Goal: Feedback & Contribution: Submit feedback/report problem

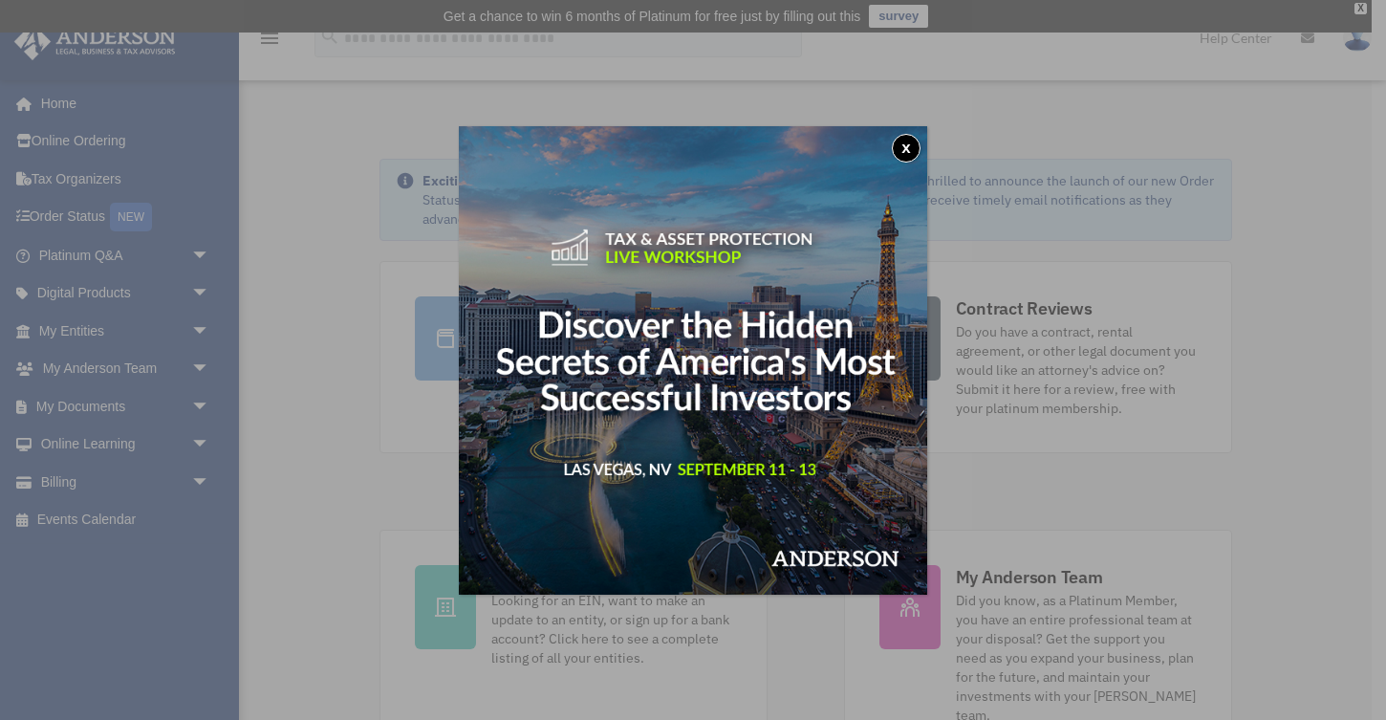
click at [908, 152] on button "x" at bounding box center [906, 148] width 29 height 29
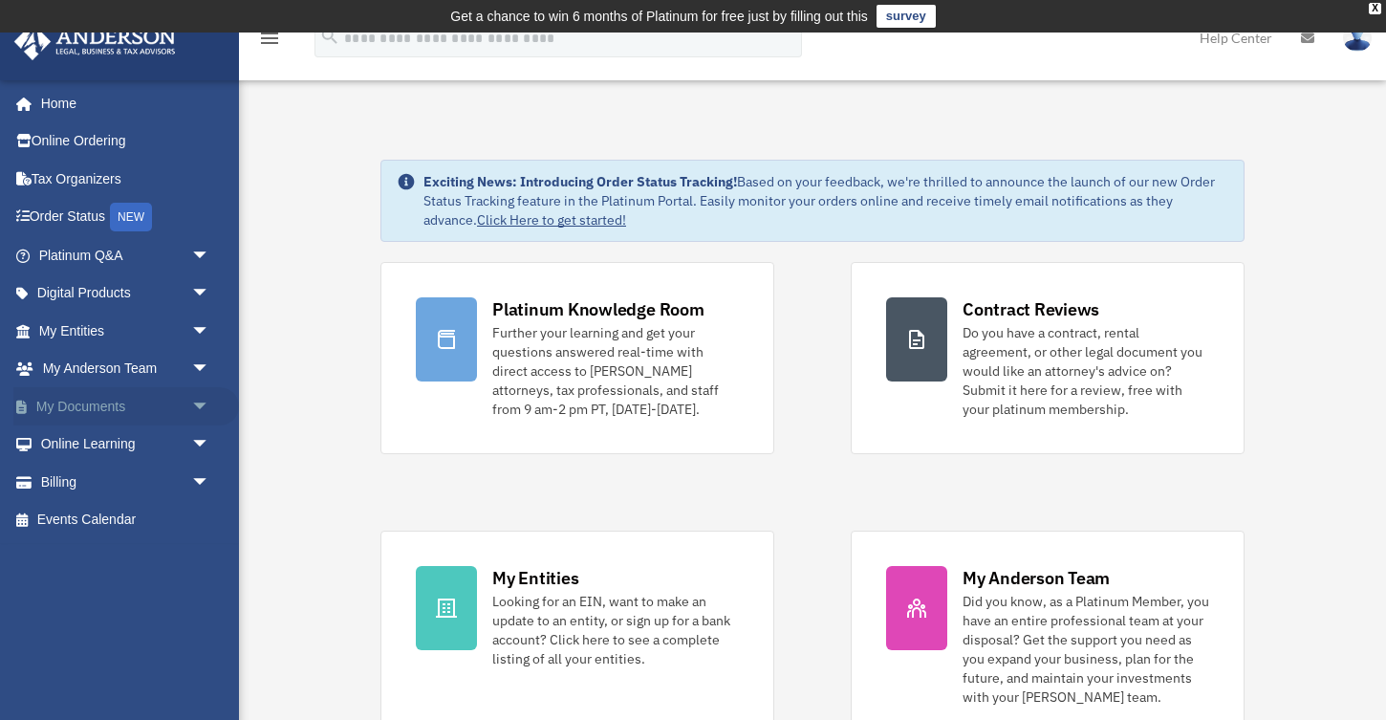
click at [90, 405] on link "My Documents arrow_drop_down" at bounding box center [126, 406] width 226 height 38
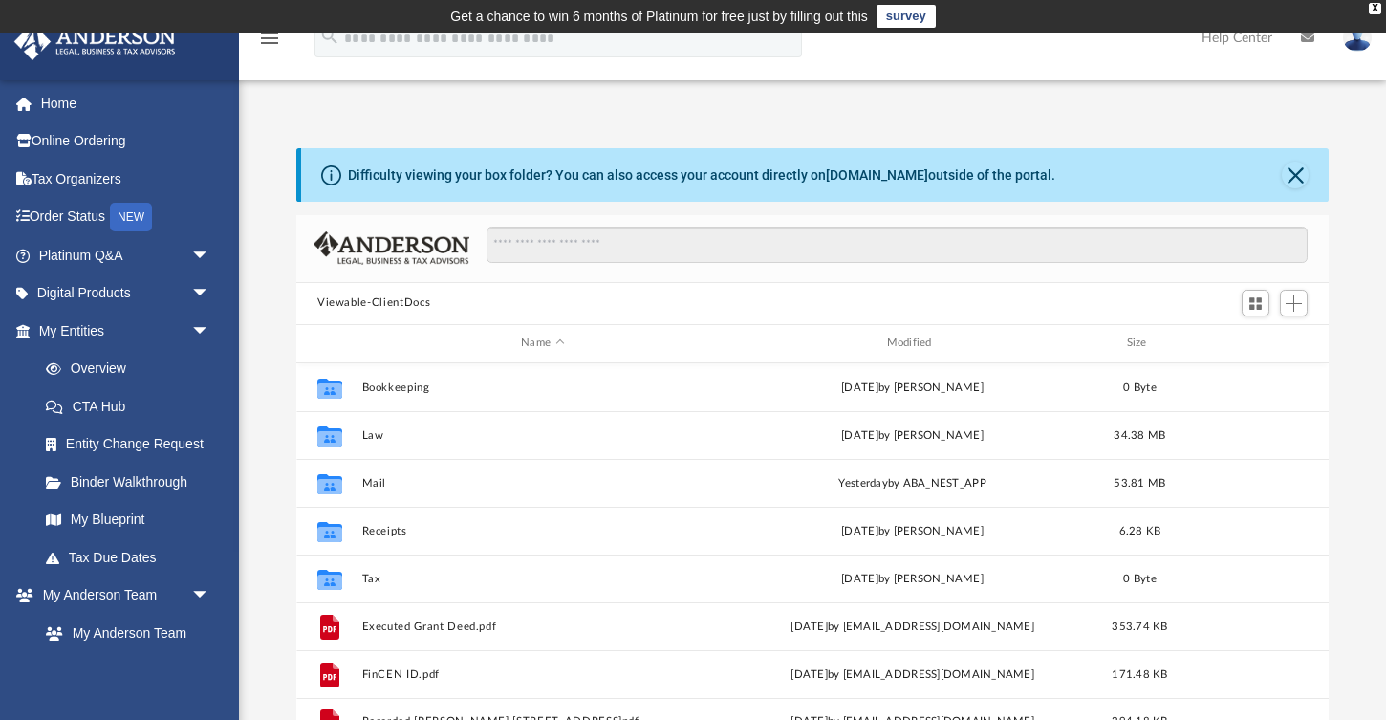
scroll to position [434, 1032]
click at [1291, 165] on button "Close" at bounding box center [1295, 175] width 27 height 27
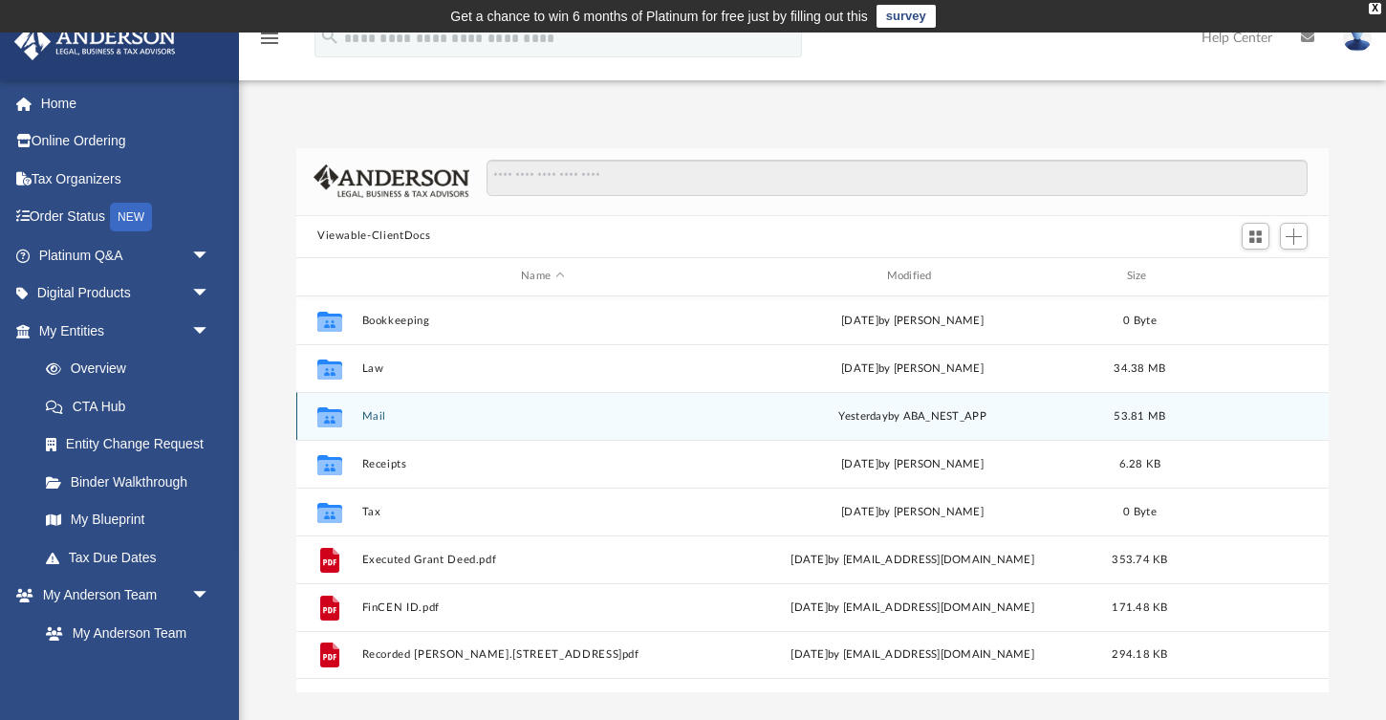
click at [342, 423] on icon "Collaborated Folder" at bounding box center [329, 415] width 31 height 31
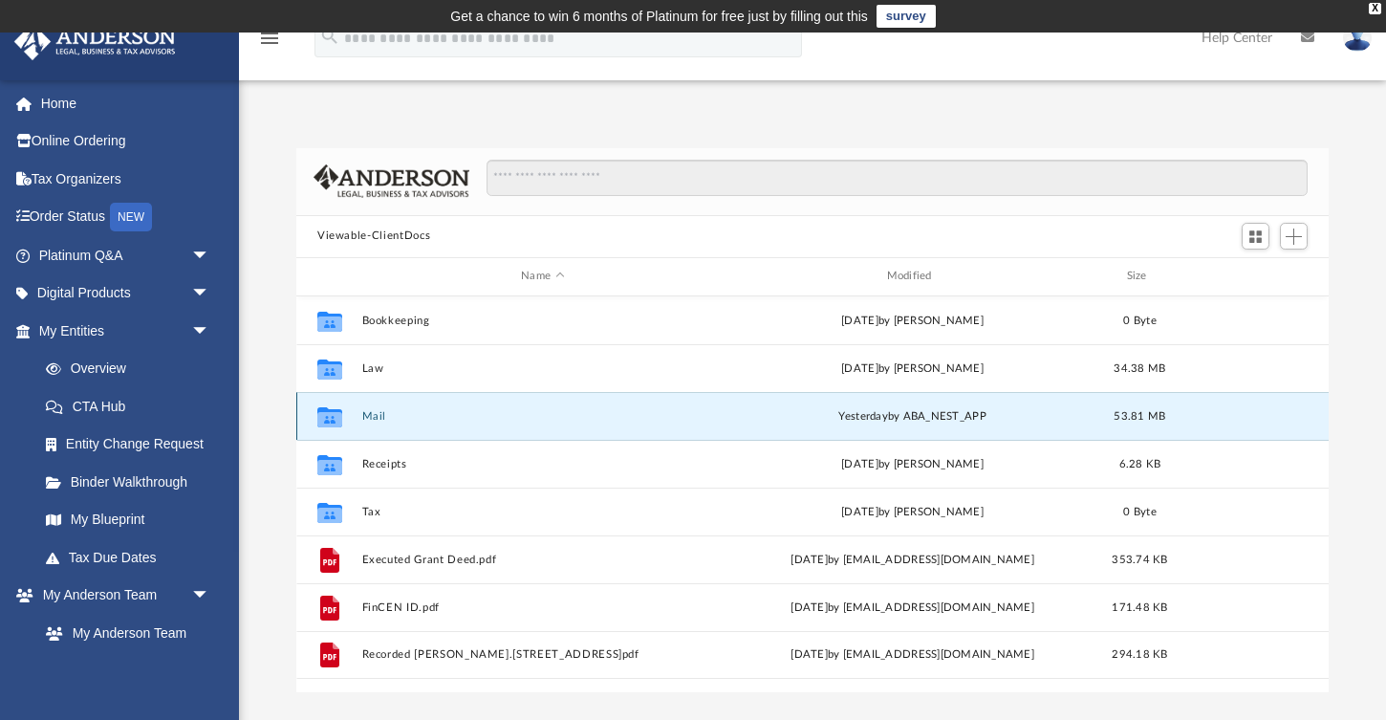
click at [343, 418] on icon "Collaborated Folder" at bounding box center [329, 415] width 31 height 31
click at [368, 417] on button "Mail" at bounding box center [542, 415] width 361 height 12
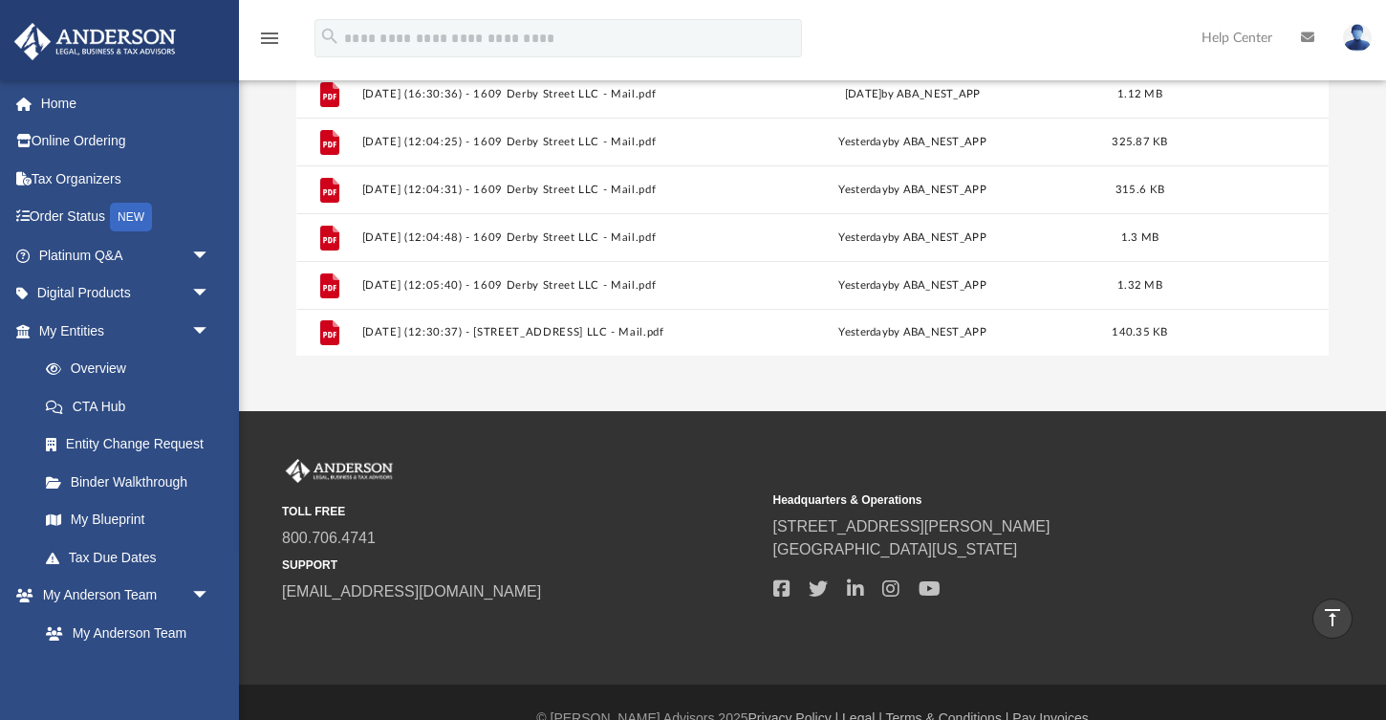
scroll to position [337, 0]
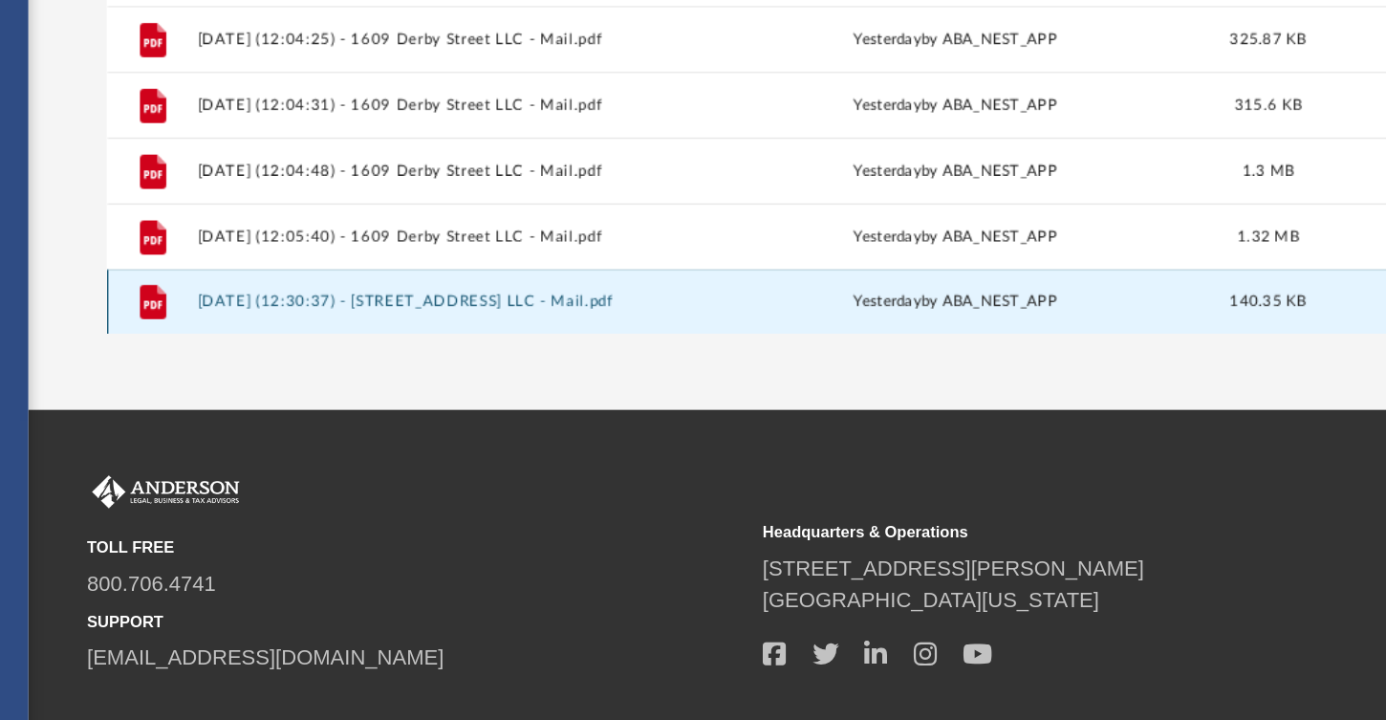
click at [664, 335] on button "2025.09.10 (12:30:37) - 1426 Spruce Street LLC - Mail.pdf" at bounding box center [542, 331] width 361 height 12
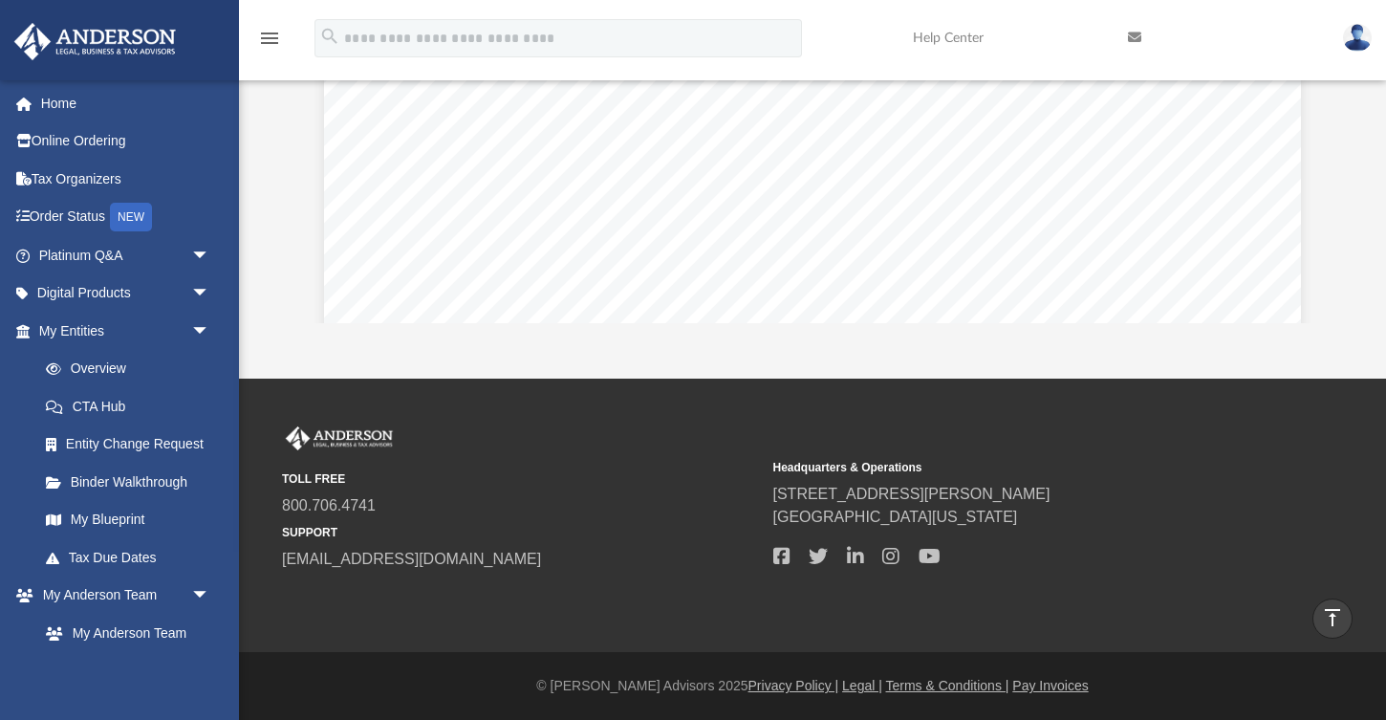
scroll to position [0, 0]
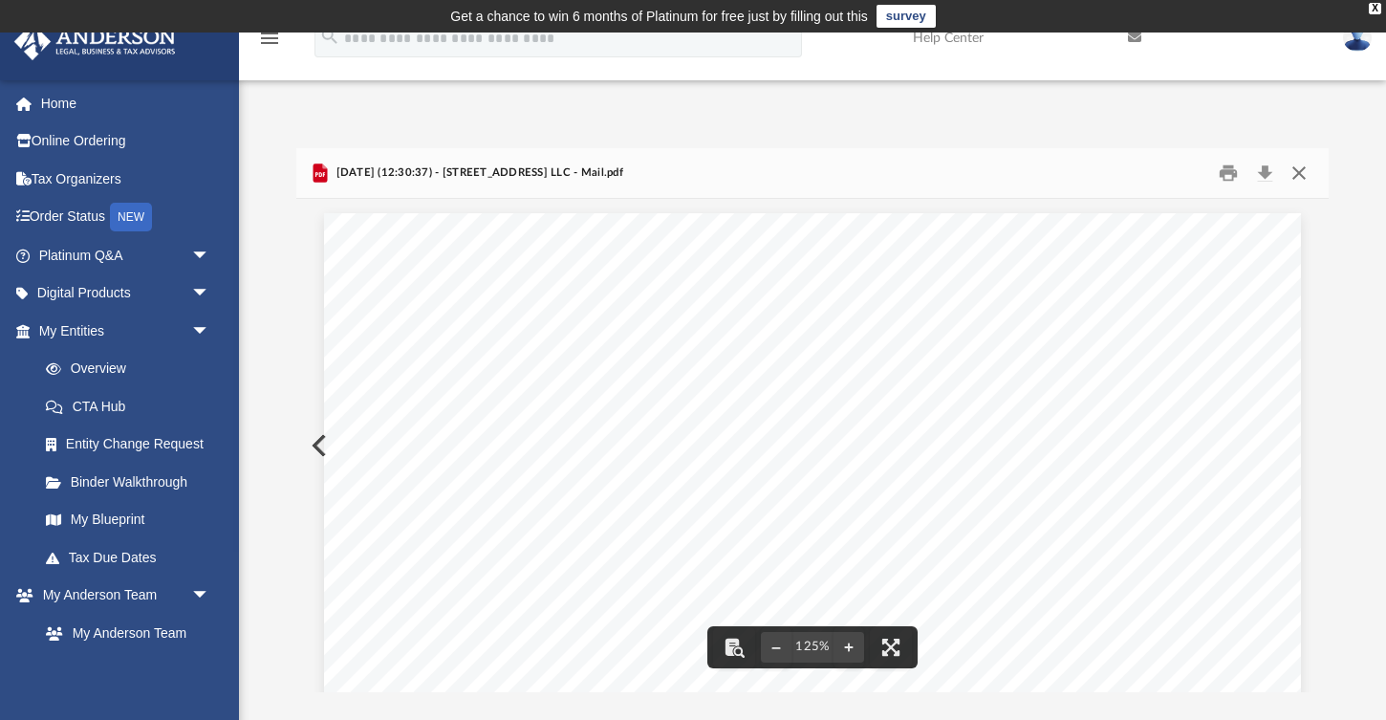
click at [1294, 180] on button "Close" at bounding box center [1299, 173] width 34 height 30
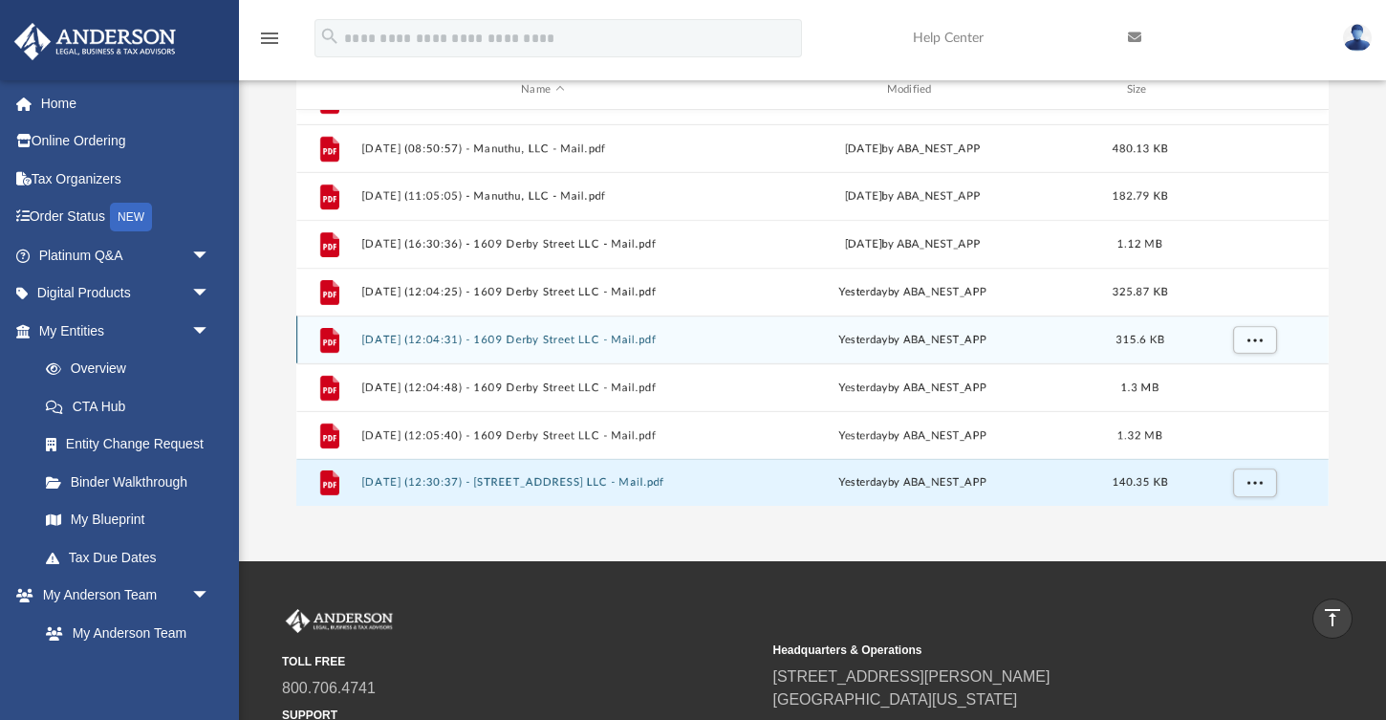
scroll to position [190, 0]
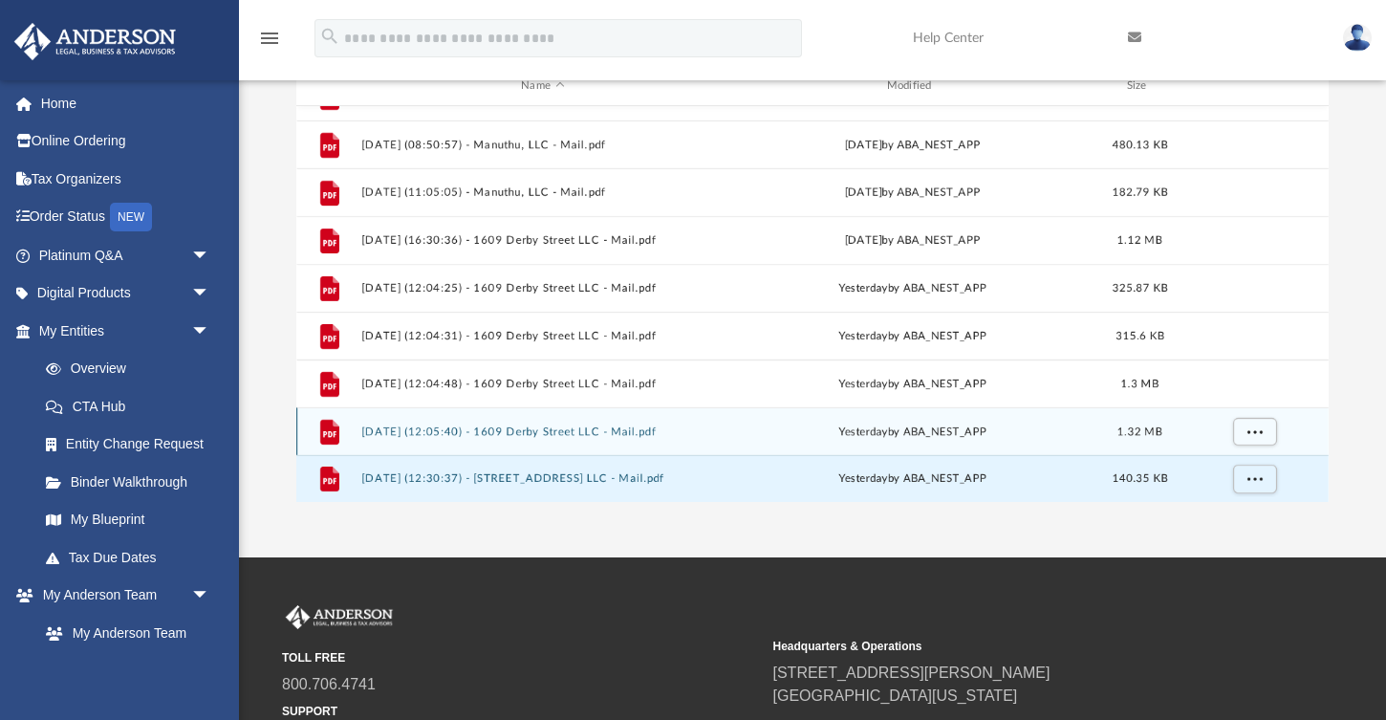
click at [630, 441] on div "File 2025.09.10 (12:05:40) - 1609 Derby Street LLC - Mail.pdf yesterday by ABA_…" at bounding box center [812, 431] width 1032 height 48
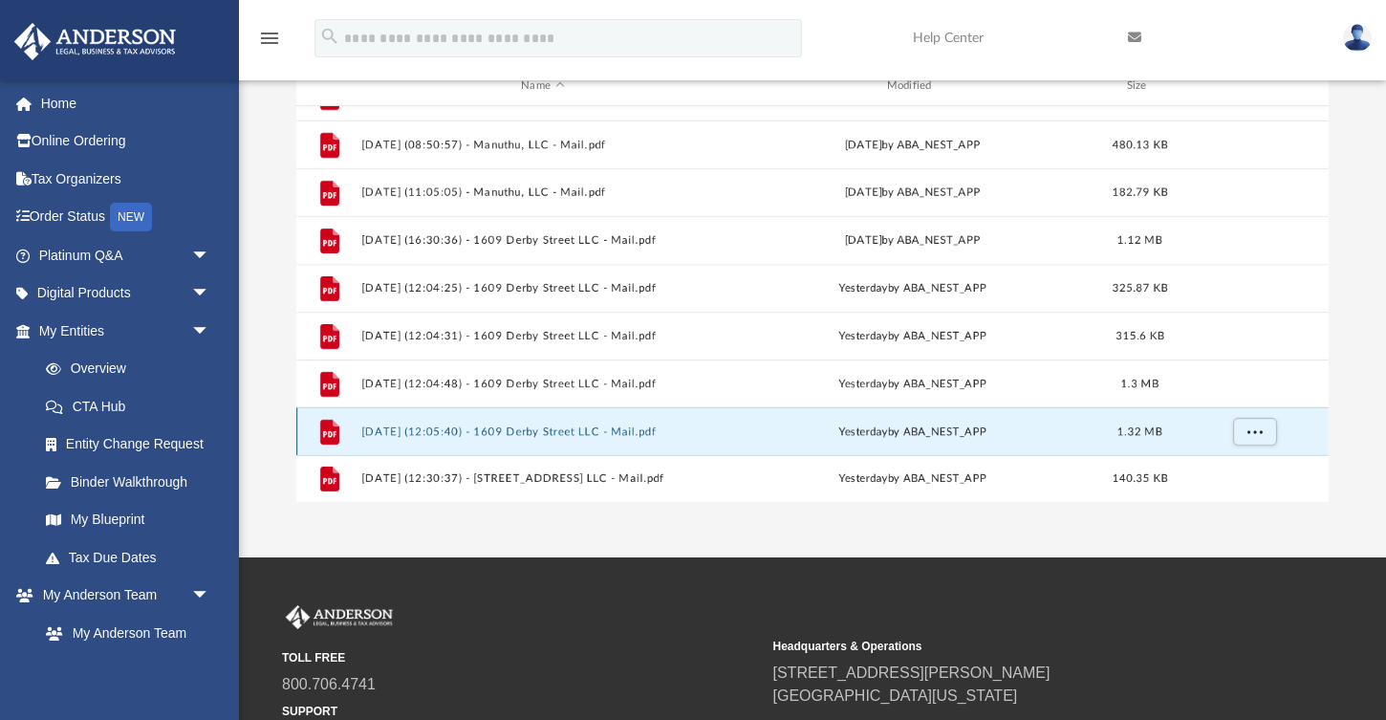
click at [626, 434] on button "2025.09.10 (12:05:40) - 1609 Derby Street LLC - Mail.pdf" at bounding box center [542, 430] width 361 height 12
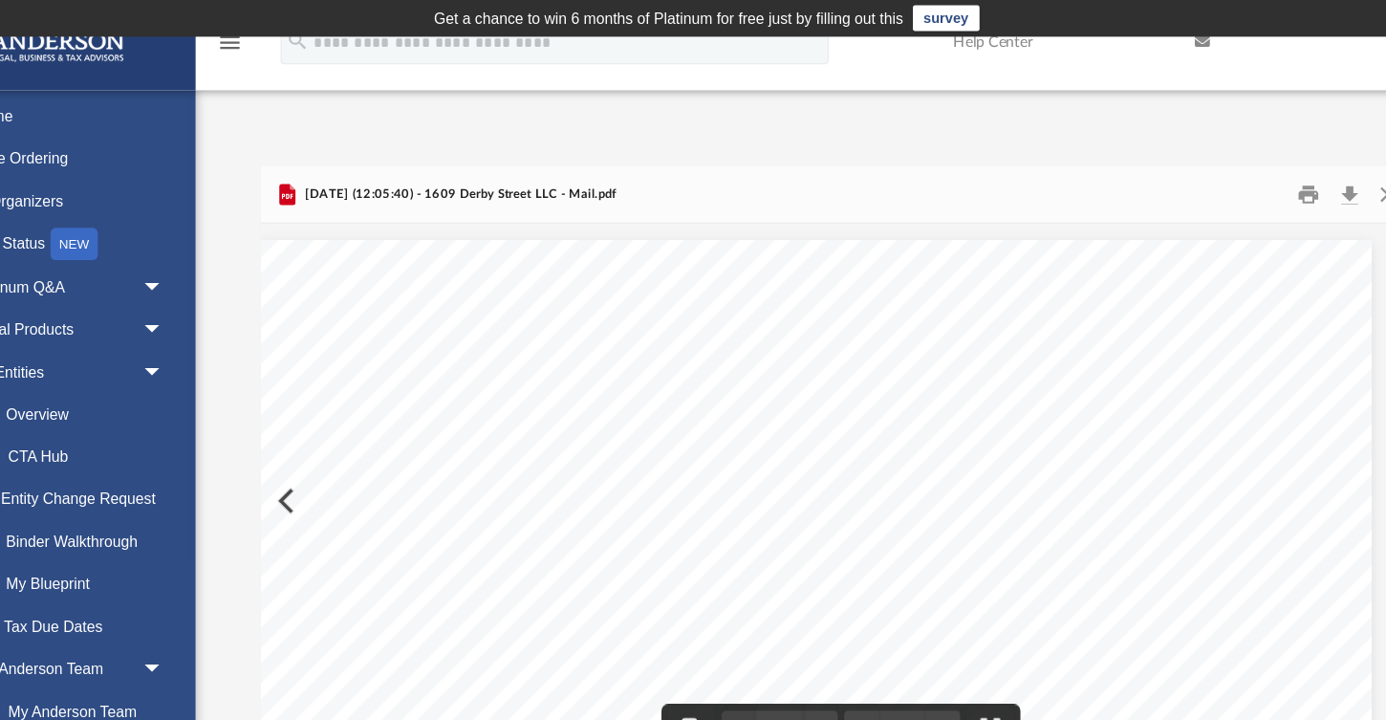
scroll to position [0, 0]
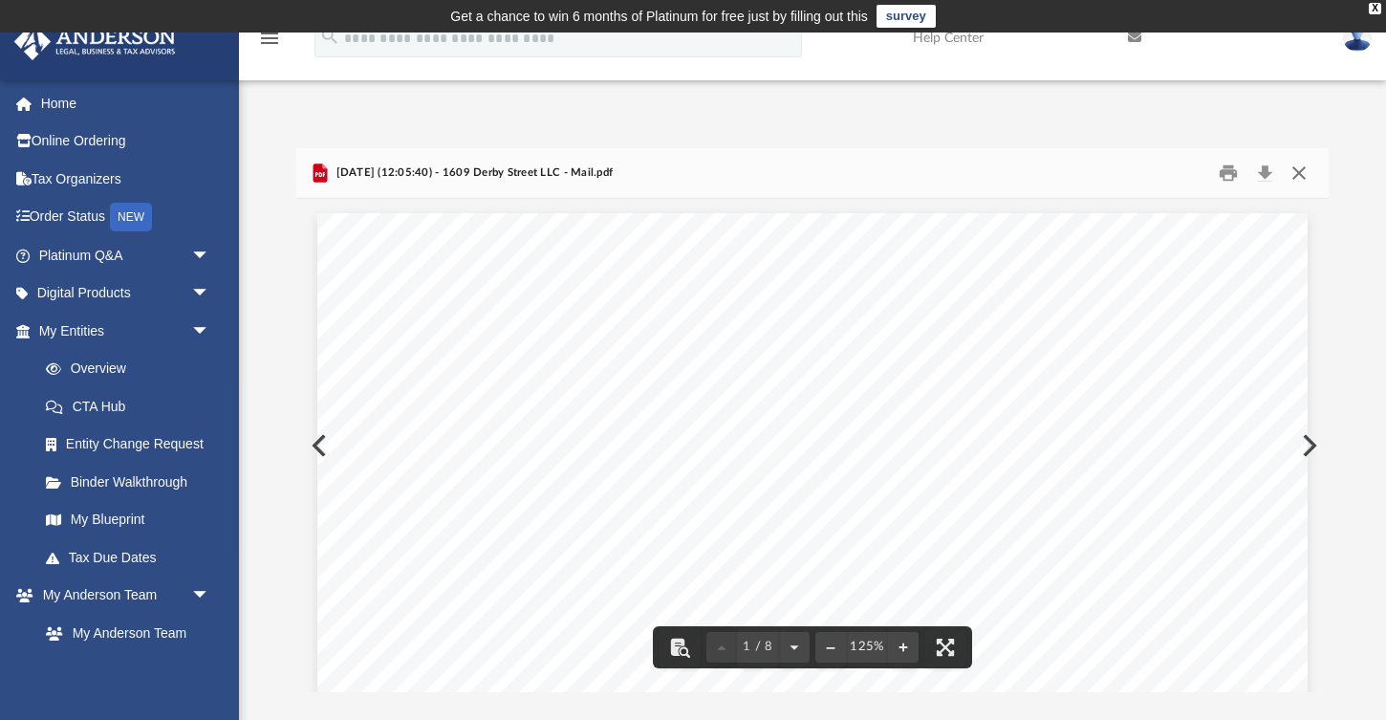
click at [1303, 173] on button "Close" at bounding box center [1299, 173] width 34 height 30
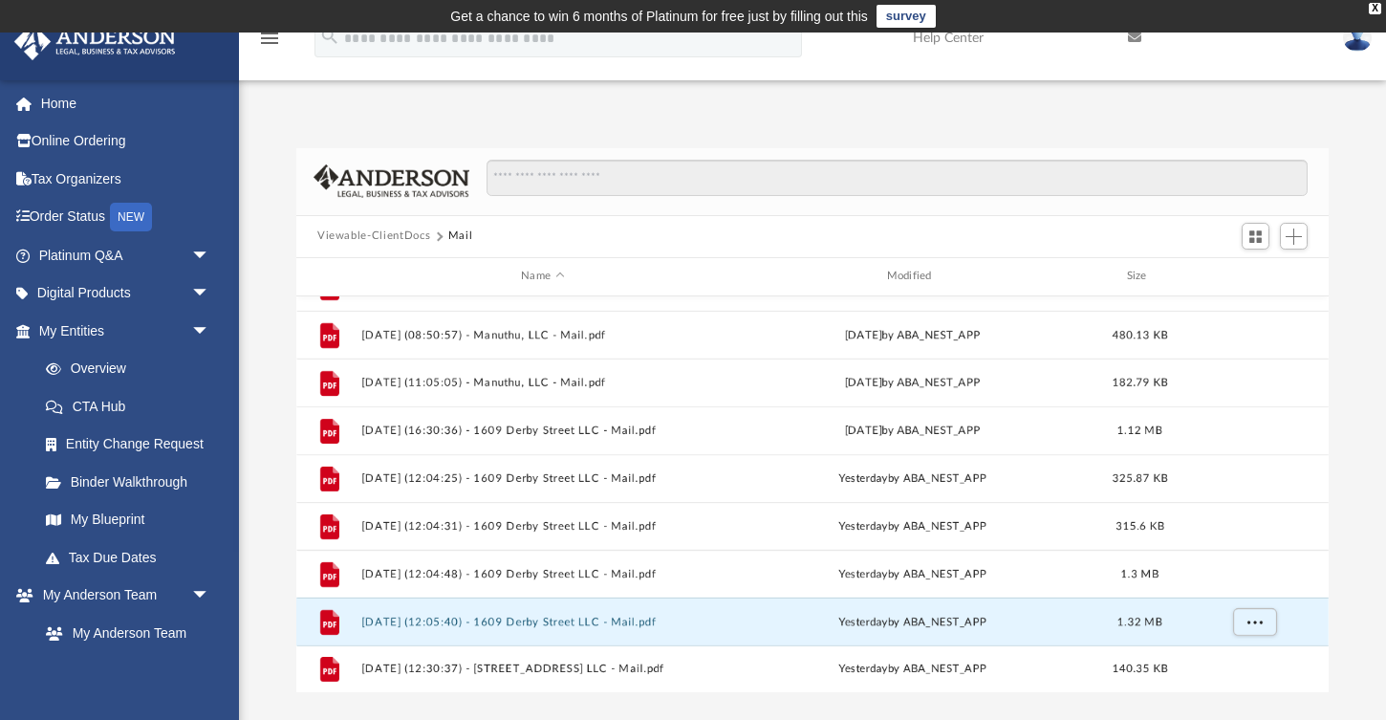
click at [1371, 442] on div "Difficulty viewing your box folder? You can also access your account directly o…" at bounding box center [812, 420] width 1147 height 544
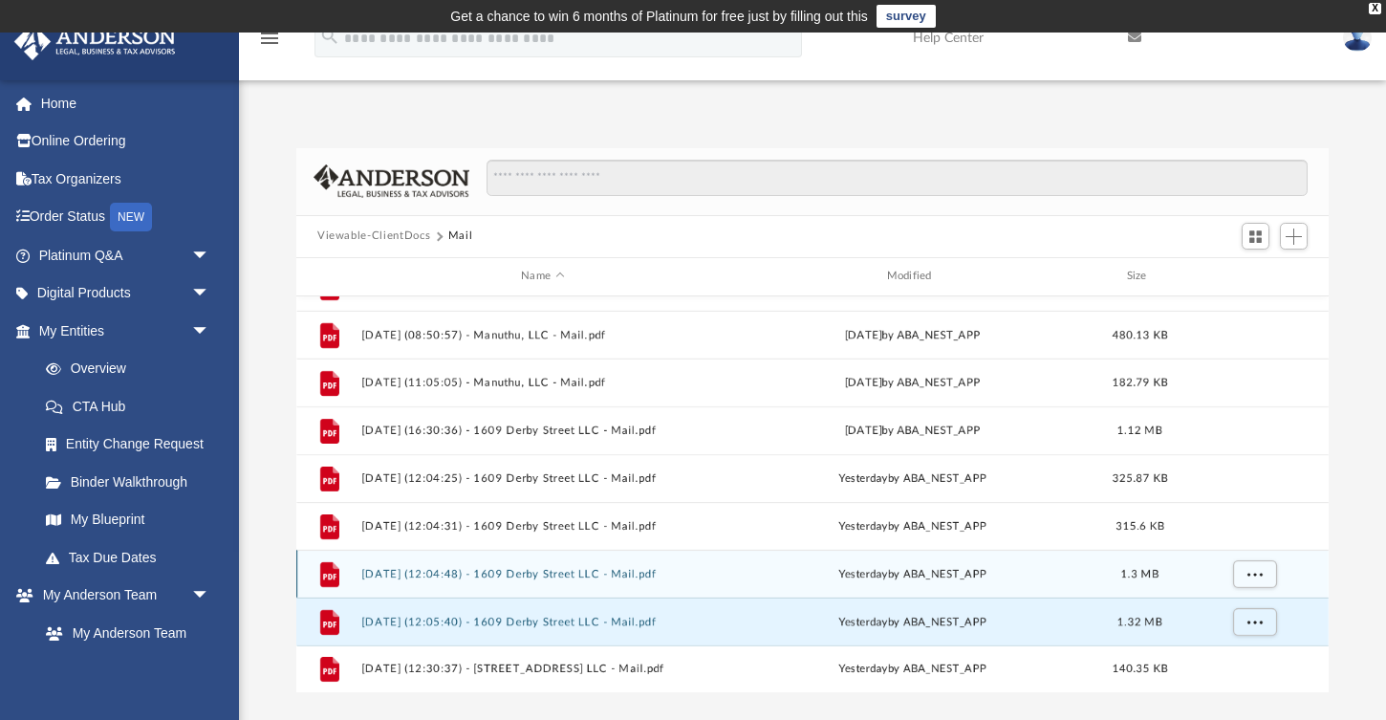
click at [970, 568] on div "yesterday by ABA_NEST_APP" at bounding box center [912, 573] width 361 height 17
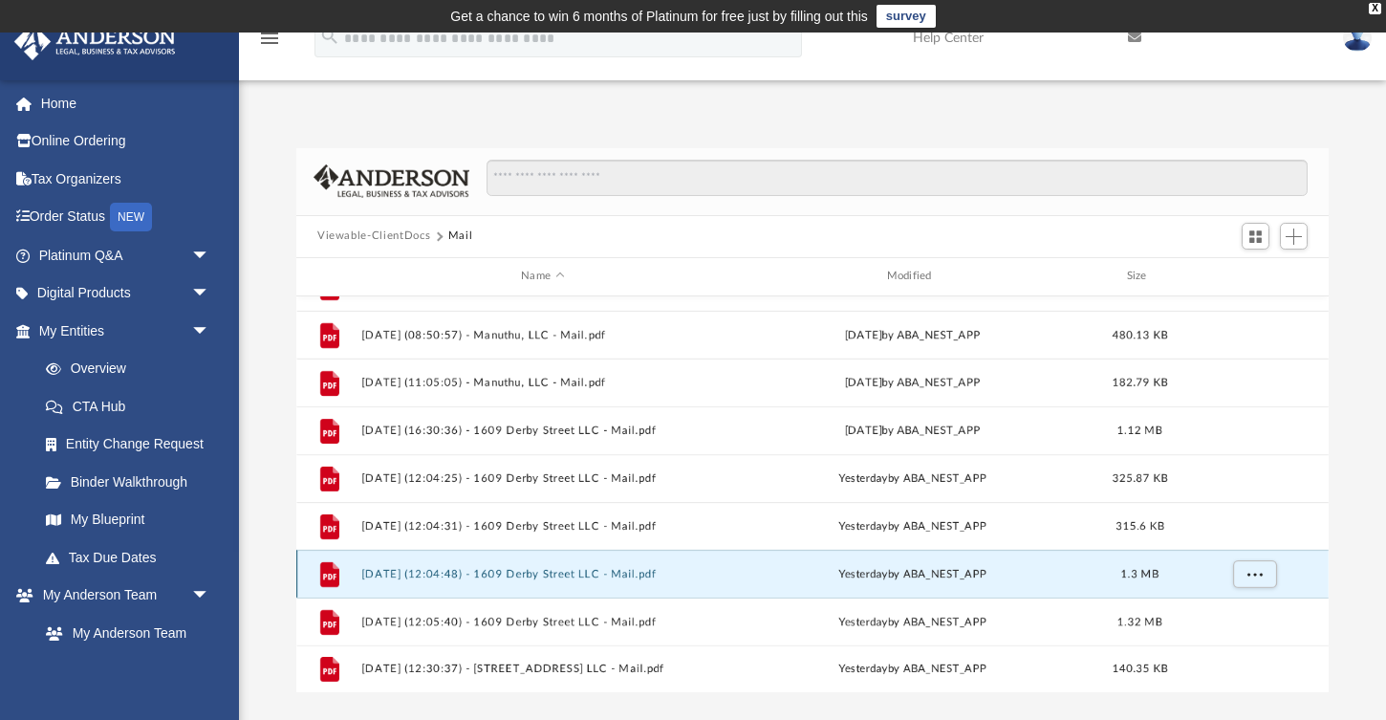
click at [463, 574] on button "2025.09.10 (12:04:48) - 1609 Derby Street LLC - Mail.pdf" at bounding box center [542, 573] width 361 height 12
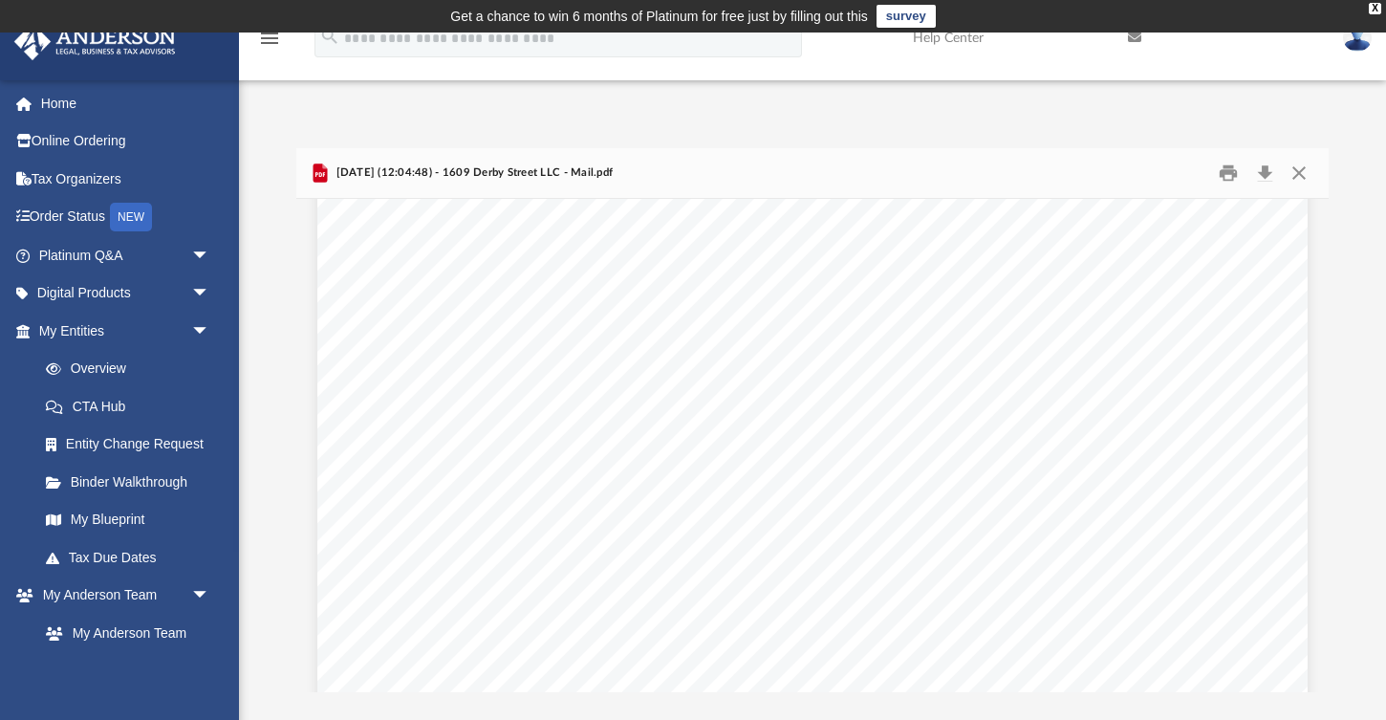
scroll to position [319, 0]
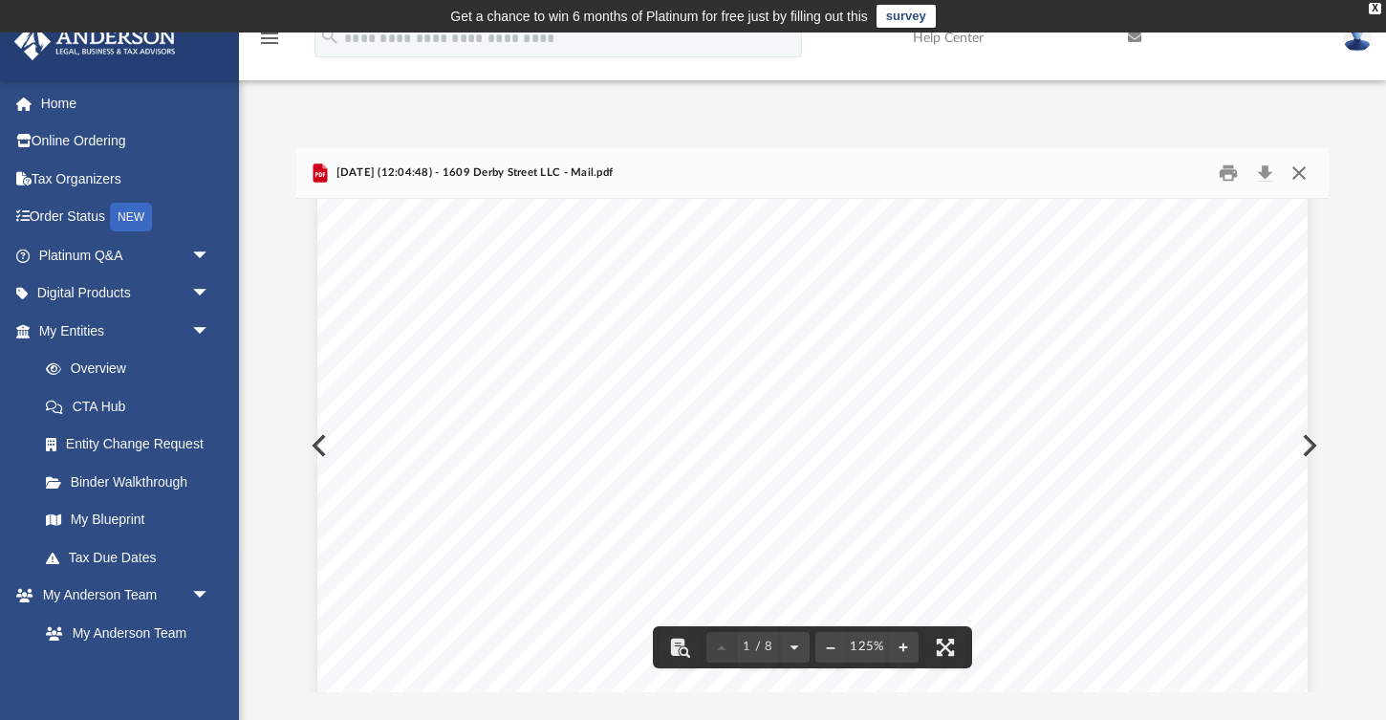
click at [1303, 170] on button "Close" at bounding box center [1299, 173] width 34 height 30
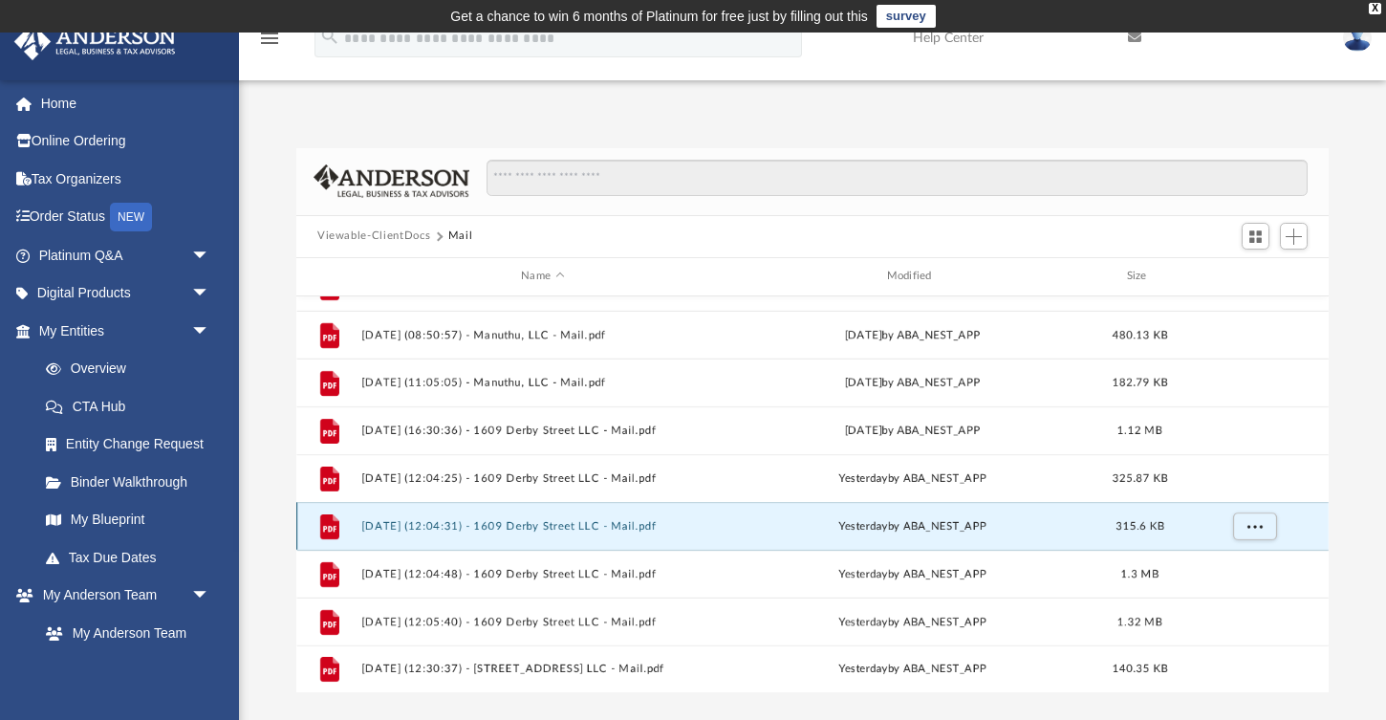
click at [582, 526] on button "2025.09.10 (12:04:31) - 1609 Derby Street LLC - Mail.pdf" at bounding box center [542, 525] width 361 height 12
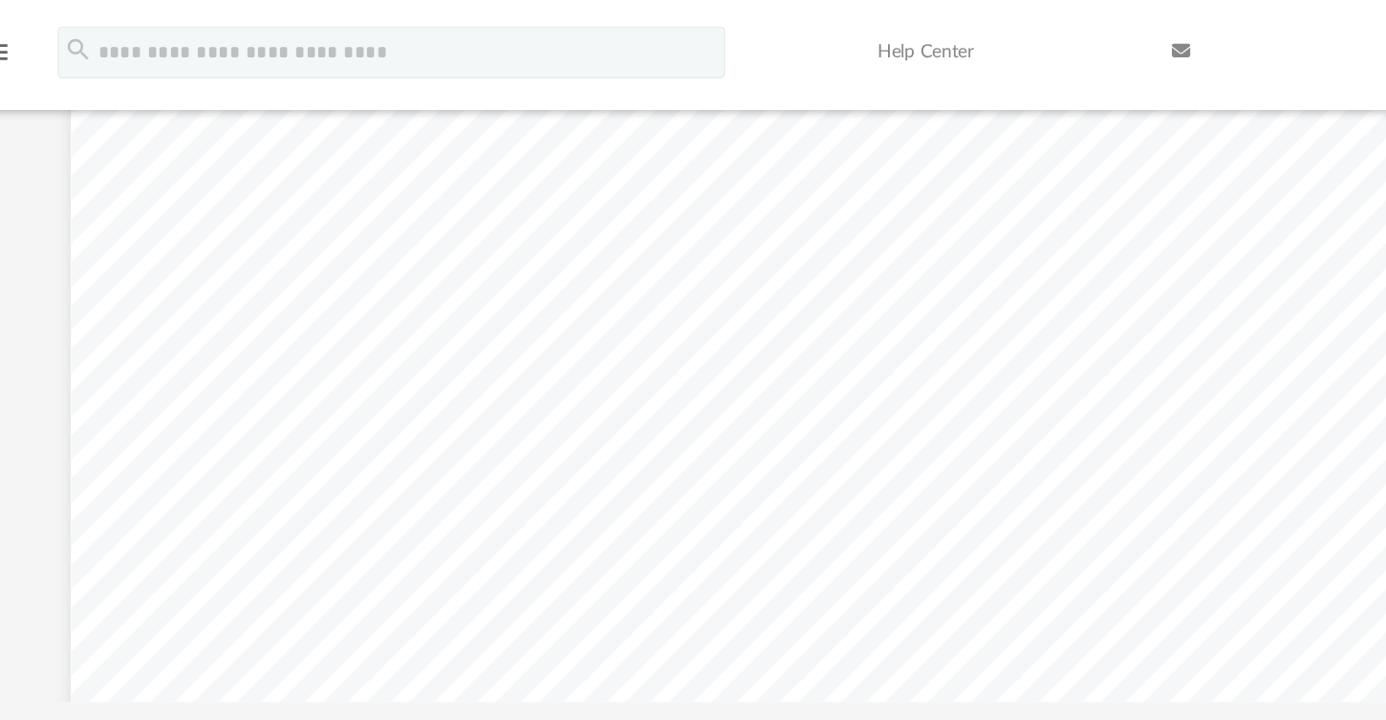
scroll to position [0, 0]
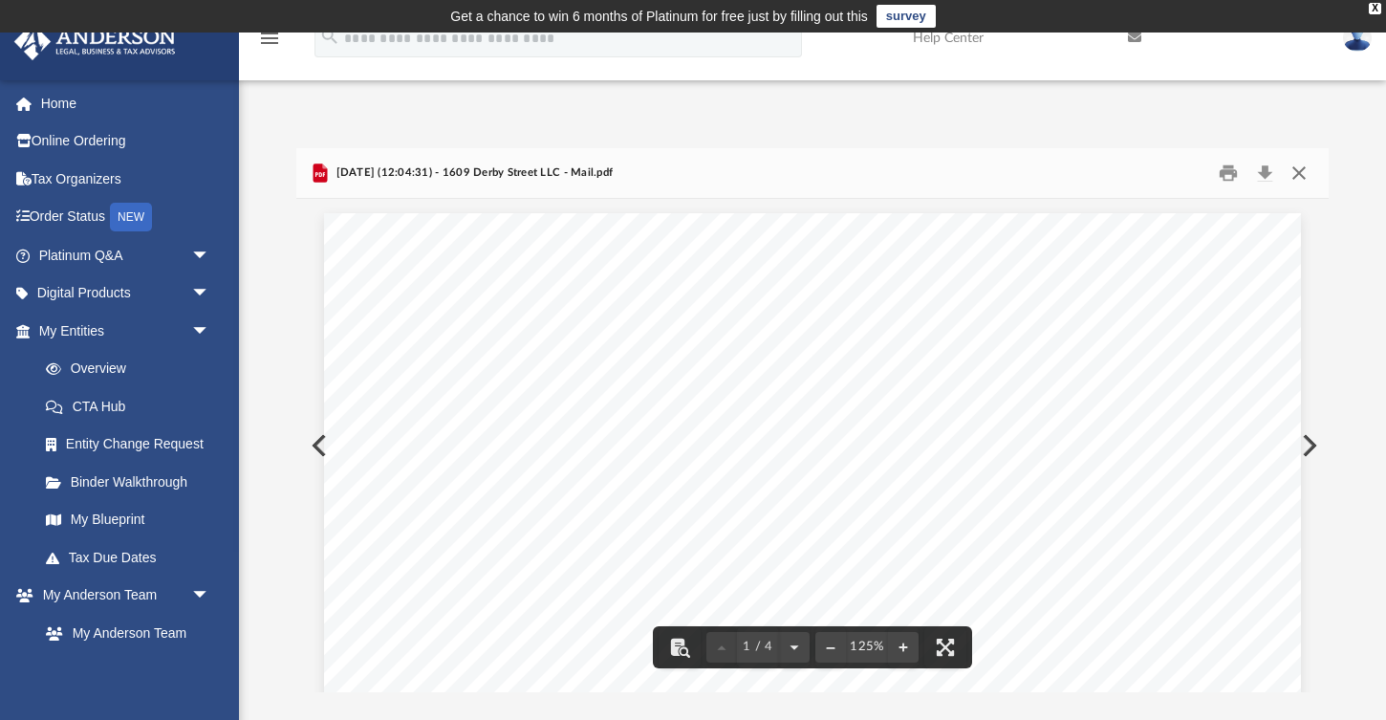
click at [1301, 170] on button "Close" at bounding box center [1299, 173] width 34 height 30
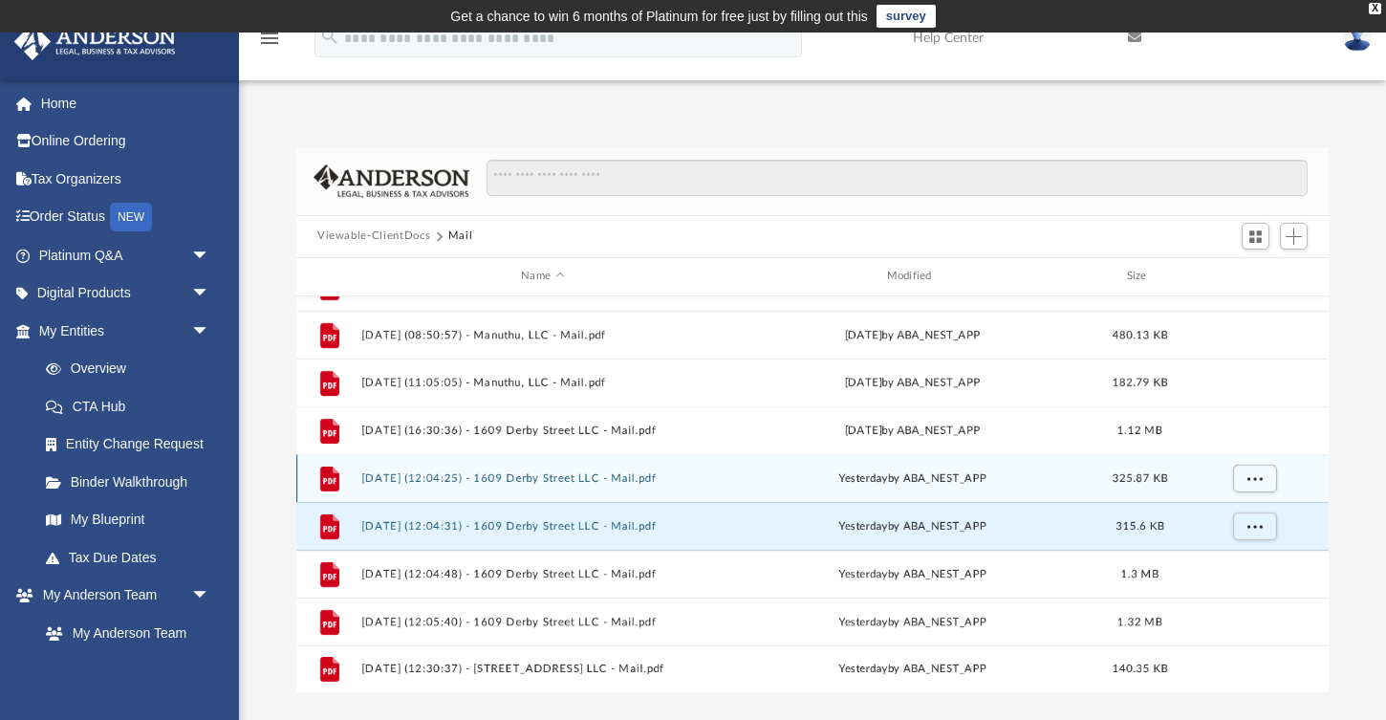
click at [619, 467] on div "File 2025.09.10 (12:04:25) - 1609 Derby Street LLC - Mail.pdf yesterday by ABA_…" at bounding box center [812, 478] width 1032 height 48
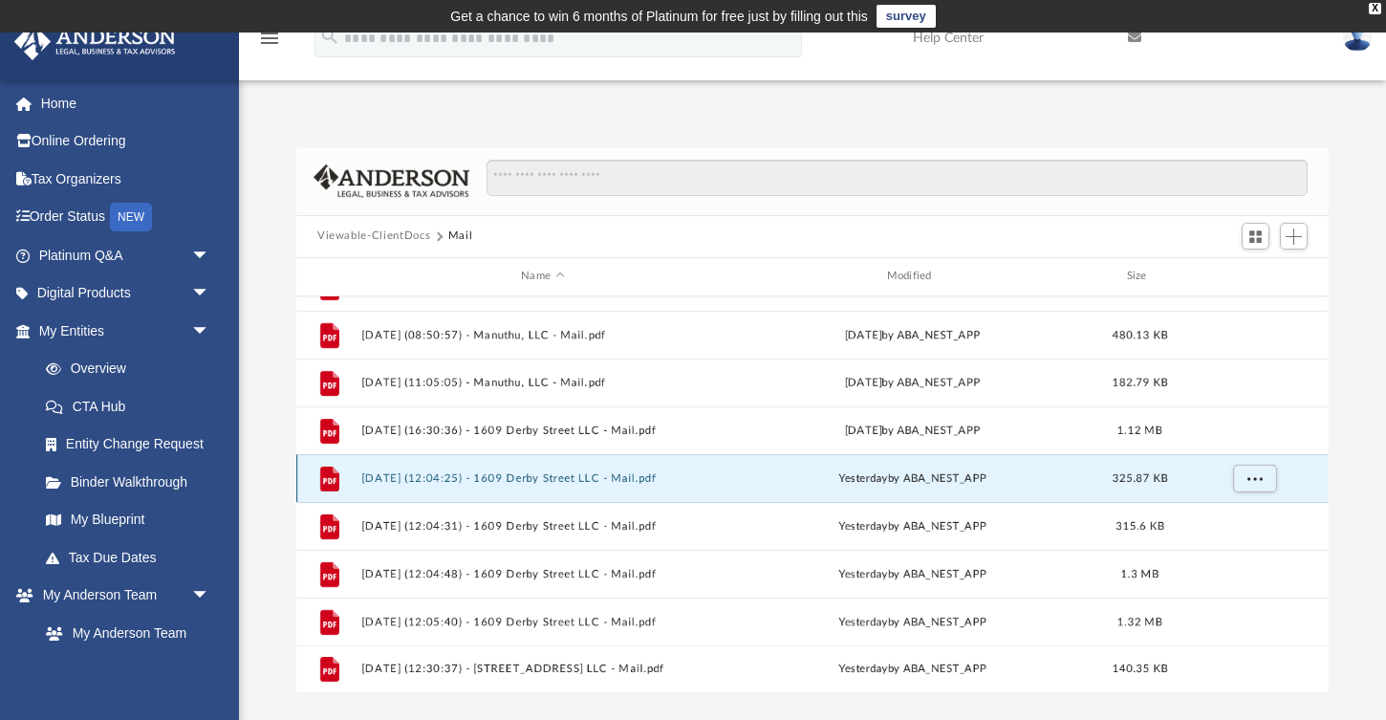
click at [613, 480] on button "2025.09.10 (12:04:25) - 1609 Derby Street LLC - Mail.pdf" at bounding box center [542, 477] width 361 height 12
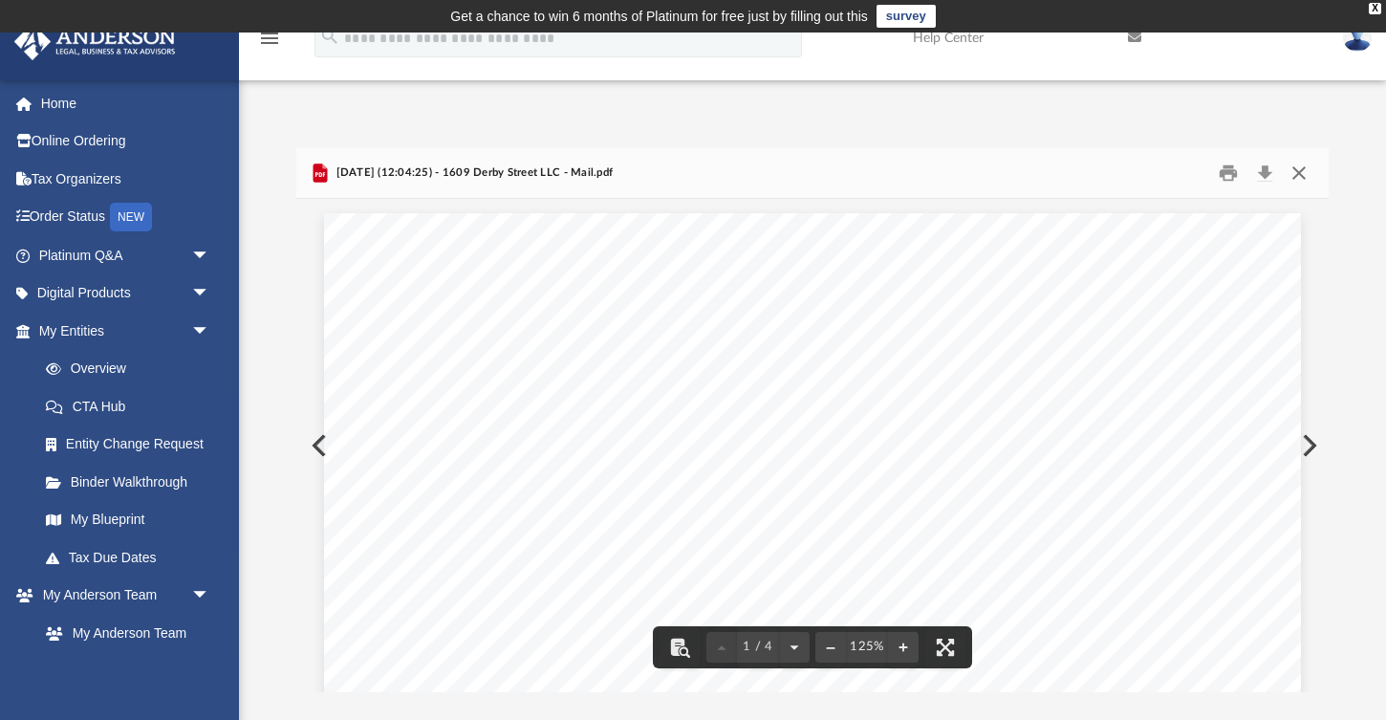
click at [1305, 175] on button "Close" at bounding box center [1299, 173] width 34 height 30
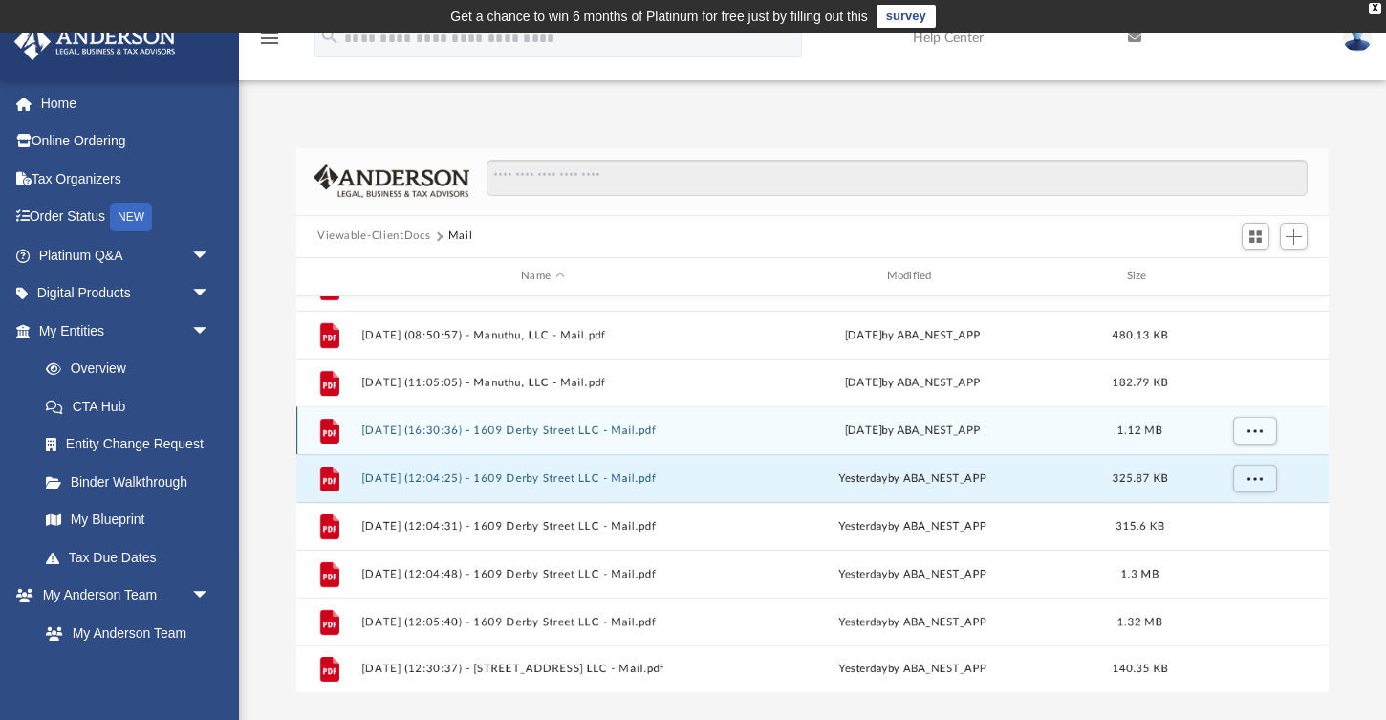
click at [746, 431] on div "Tue Sep 9 2025 by ABA_NEST_APP" at bounding box center [912, 429] width 361 height 17
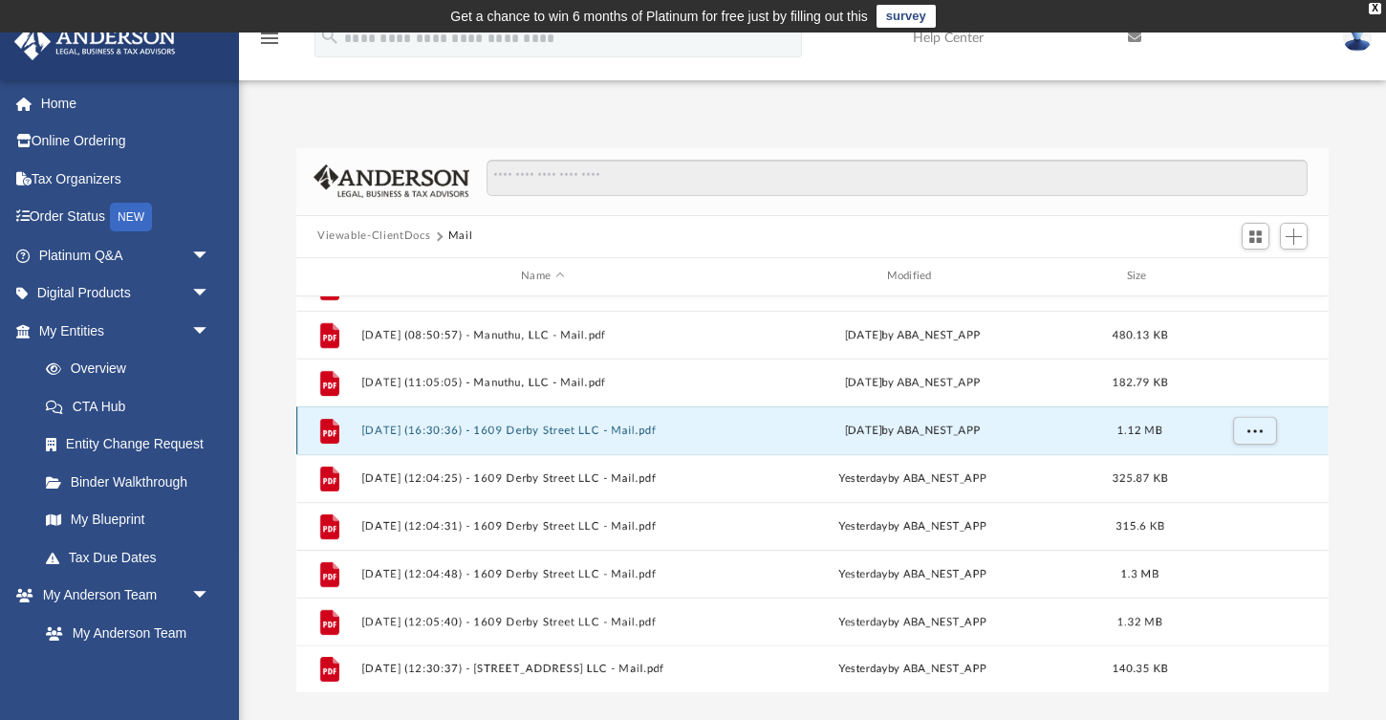
click at [696, 424] on button "2025.09.09 (16:30:36) - 1609 Derby Street LLC - Mail.pdf" at bounding box center [542, 429] width 361 height 12
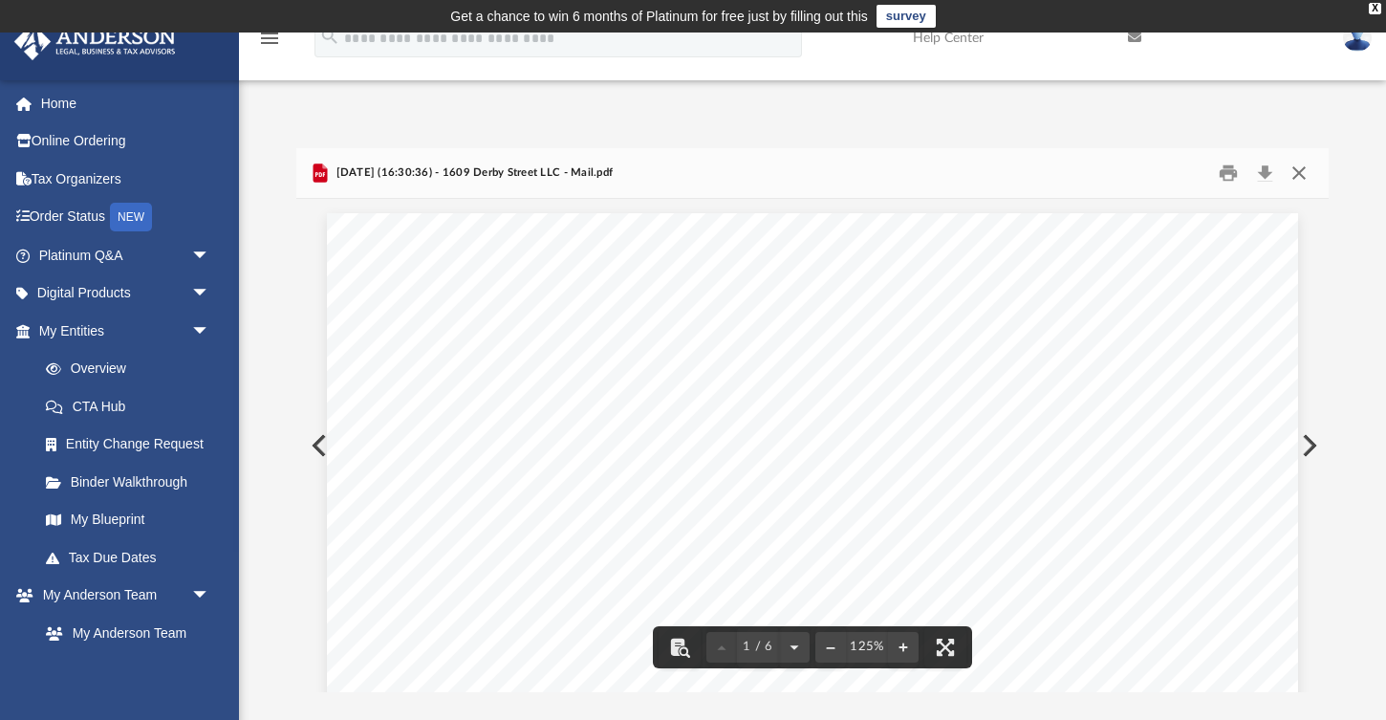
click at [1301, 179] on button "Close" at bounding box center [1299, 173] width 34 height 30
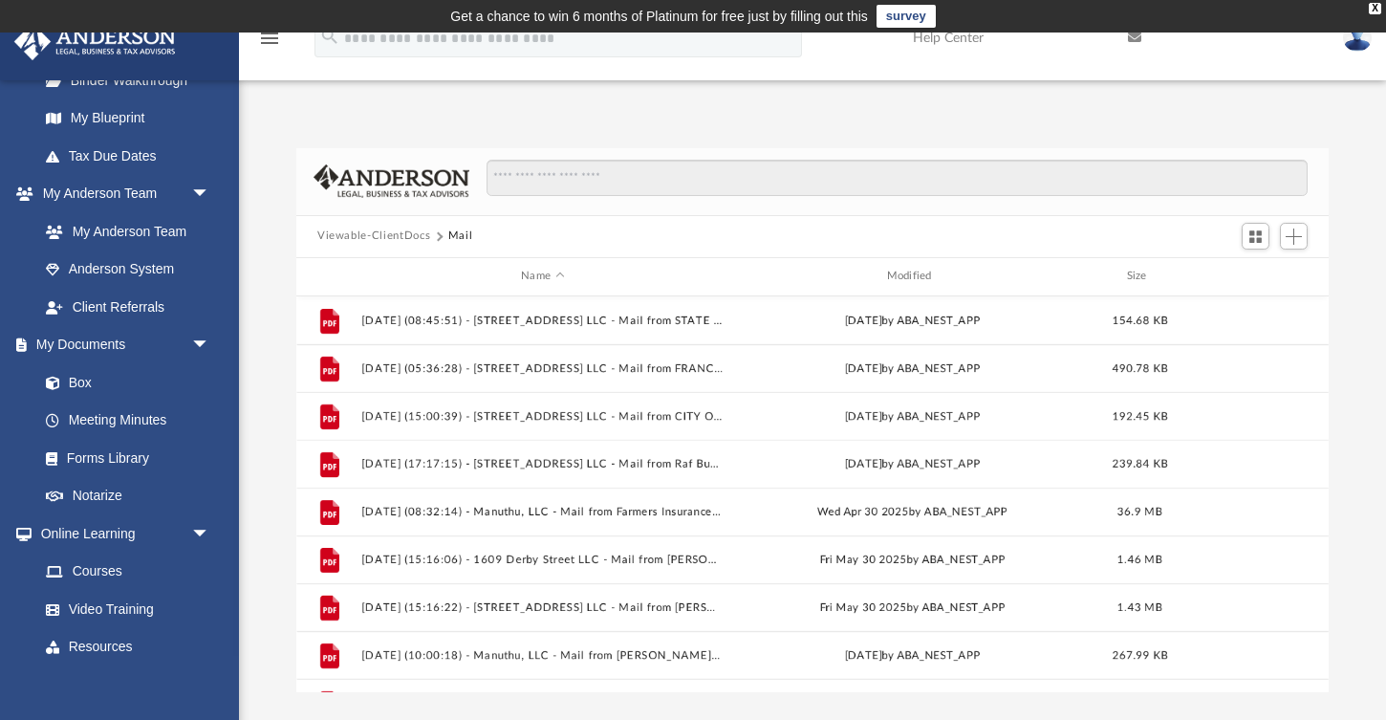
click at [892, 13] on link "survey" at bounding box center [905, 16] width 59 height 23
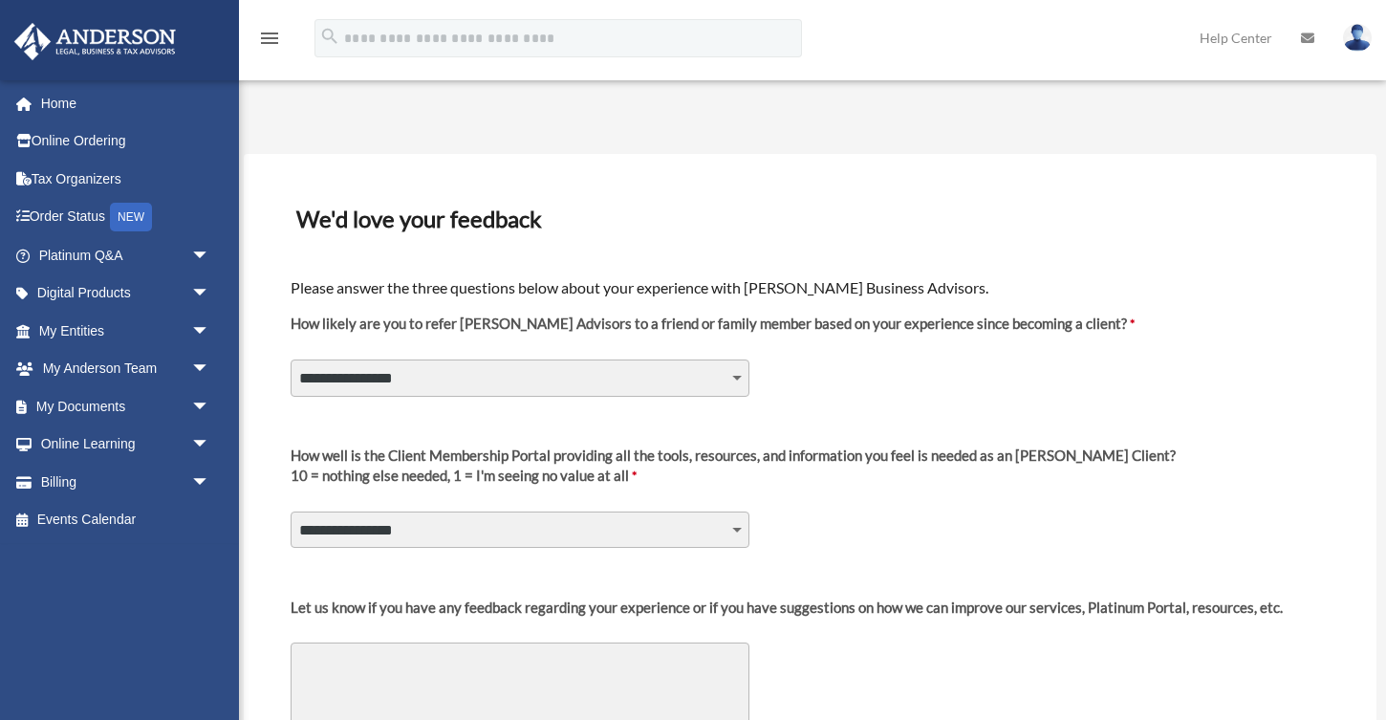
click at [733, 377] on select "**********" at bounding box center [520, 377] width 459 height 36
select select "********"
click at [291, 359] on select "**********" at bounding box center [520, 377] width 459 height 36
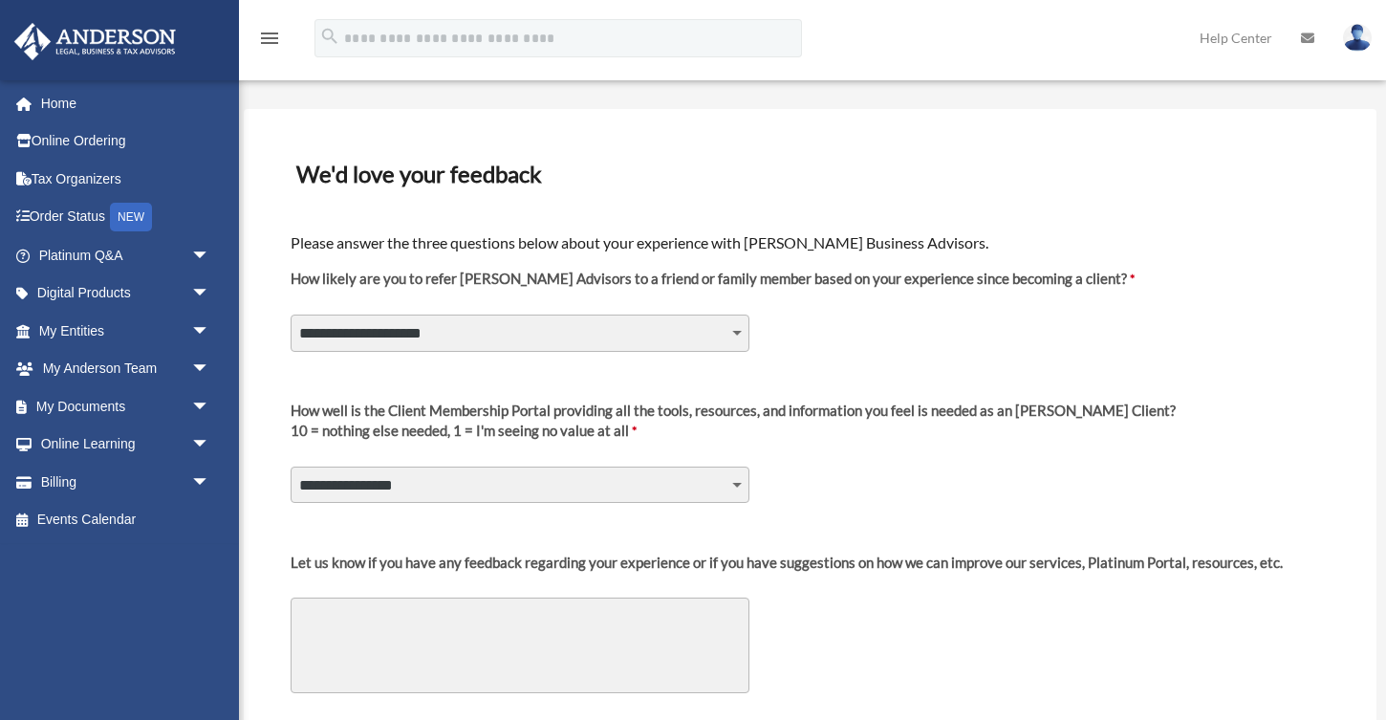
scroll to position [149, 0]
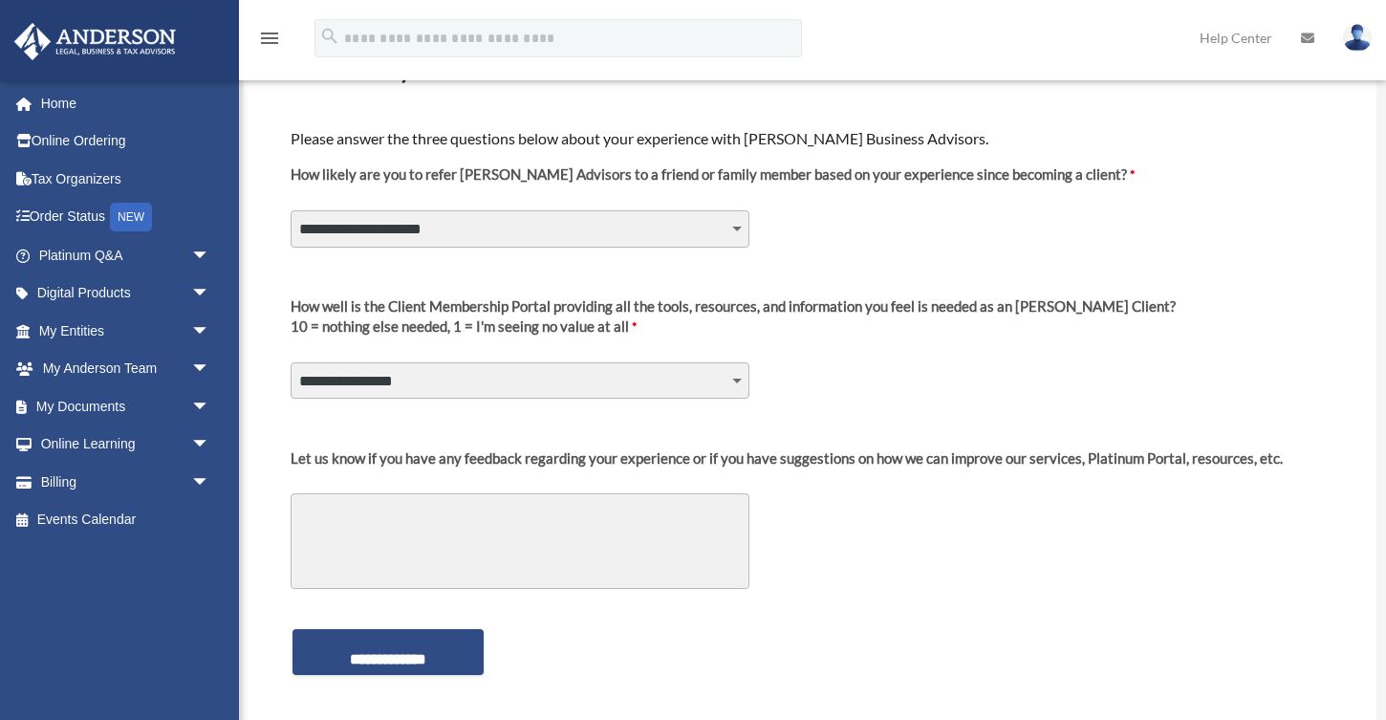
click at [733, 381] on select "**********" at bounding box center [520, 380] width 459 height 36
select select "********"
click at [291, 362] on select "**********" at bounding box center [520, 380] width 459 height 36
click at [454, 642] on input "**********" at bounding box center [387, 652] width 191 height 46
click at [426, 556] on textarea "Let us know if you have any feedback regarding your experience or if you have s…" at bounding box center [520, 541] width 459 height 96
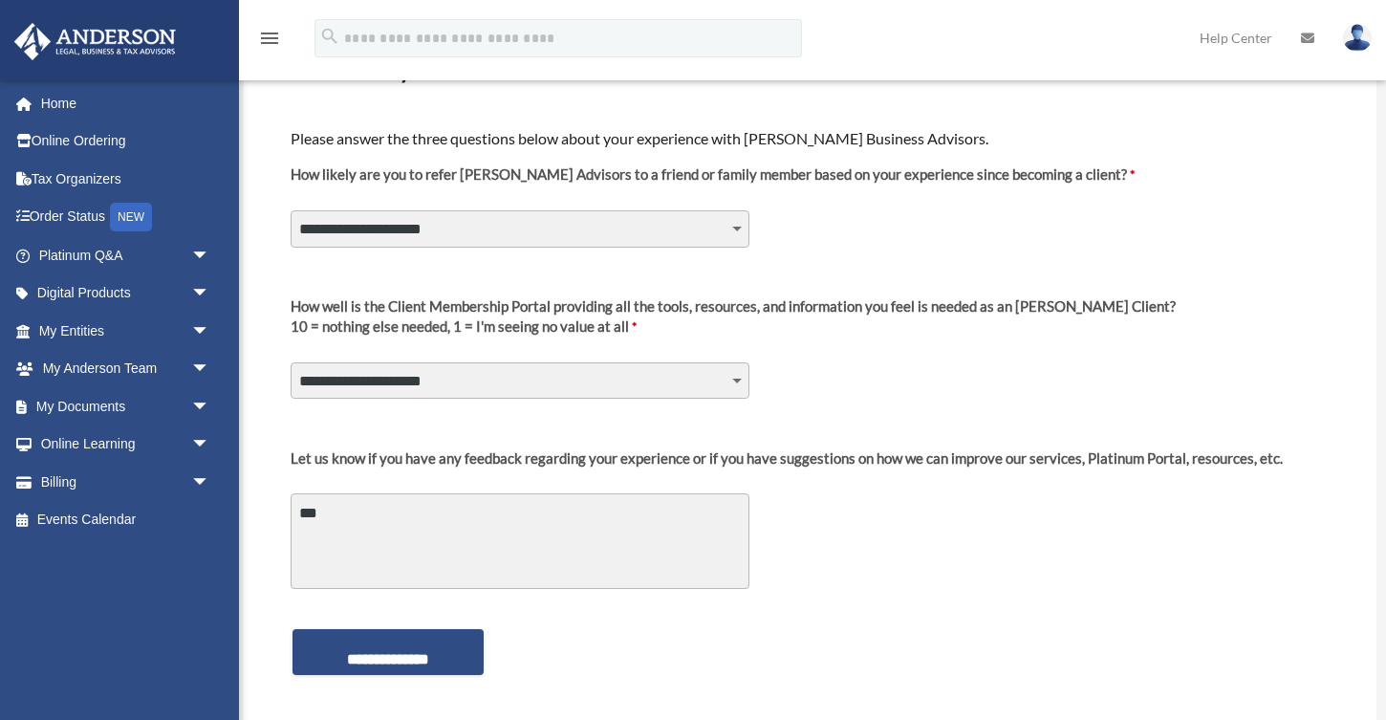
type textarea "****"
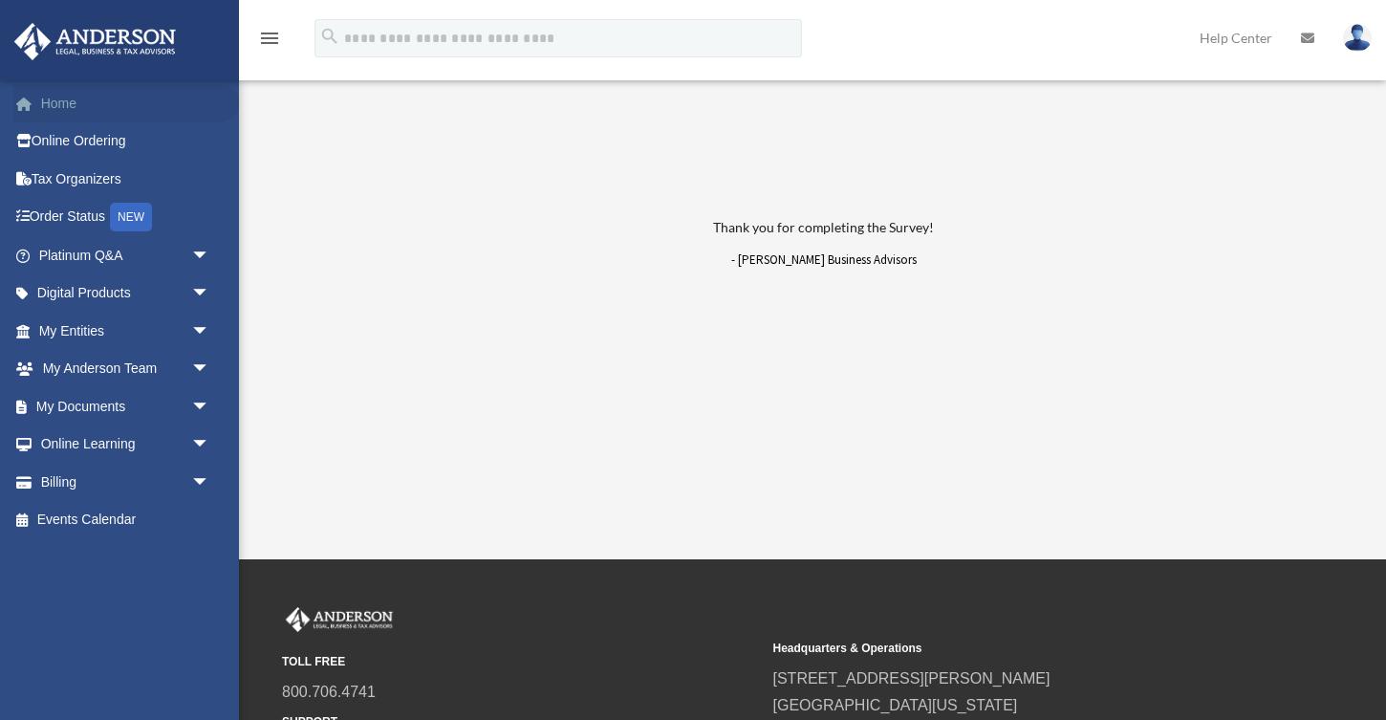
click at [65, 106] on link "Home" at bounding box center [126, 103] width 226 height 38
